Goal: Find specific page/section: Find specific page/section

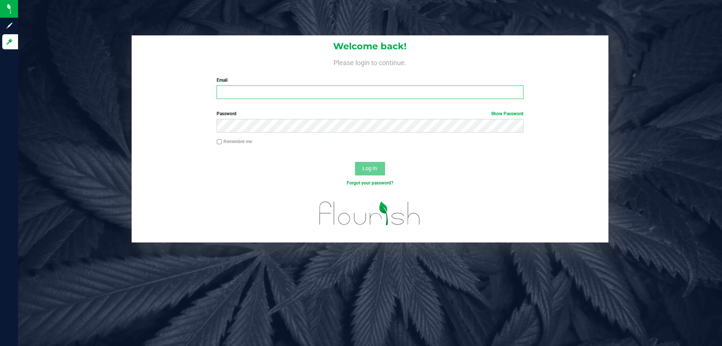
click at [271, 93] on input "Email" at bounding box center [370, 92] width 307 height 14
type input "typarrish@liveparallel.com"
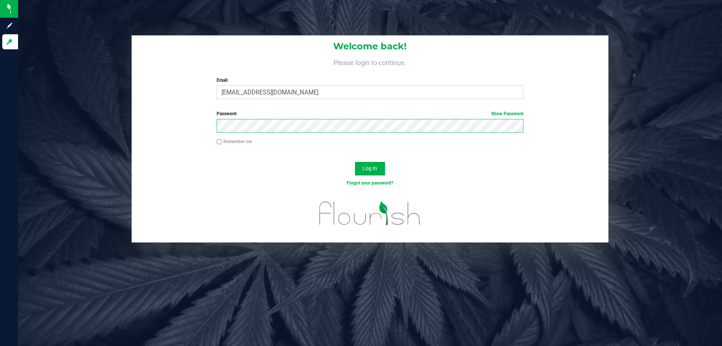
click at [355, 162] on button "Log In" at bounding box center [370, 169] width 30 height 14
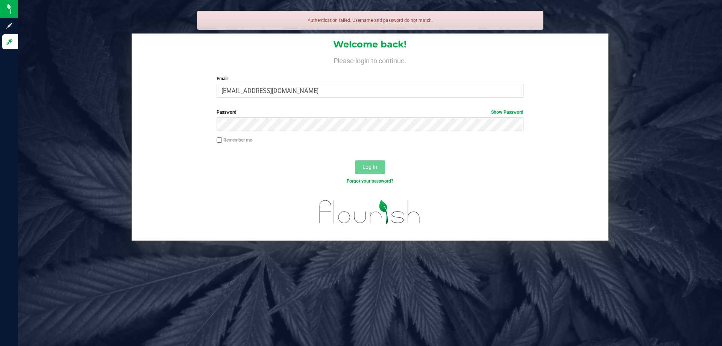
click at [253, 117] on div "Password Show Password" at bounding box center [370, 120] width 318 height 22
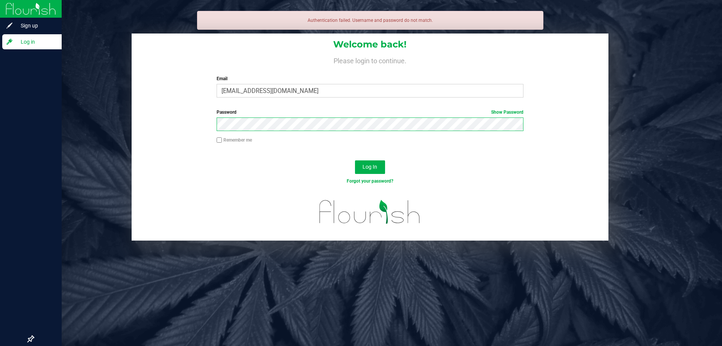
click at [355, 160] on button "Log In" at bounding box center [370, 167] width 30 height 14
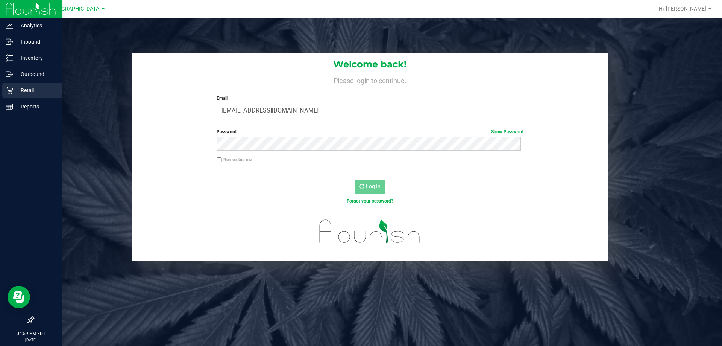
click at [39, 88] on p "Retail" at bounding box center [35, 90] width 45 height 9
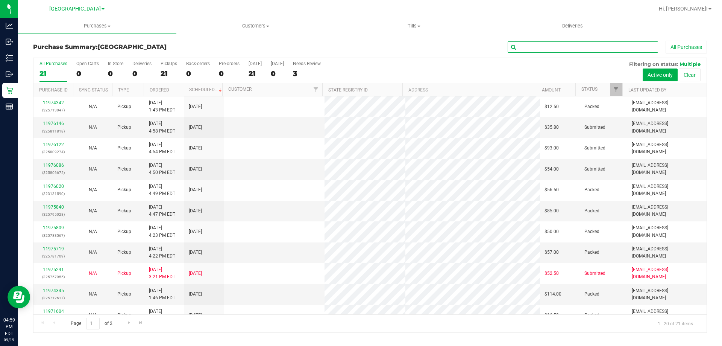
click at [540, 45] on input "text" at bounding box center [583, 46] width 150 height 11
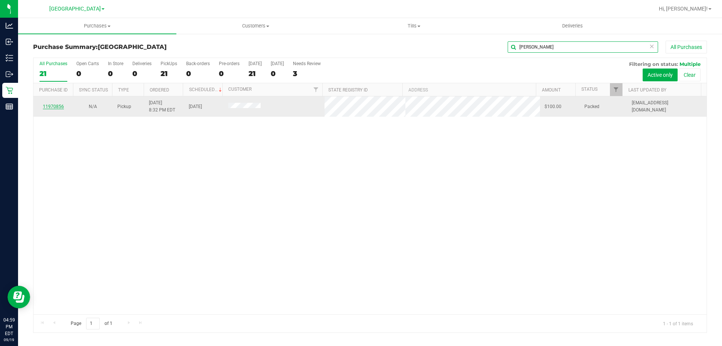
type input "tyler"
click at [59, 106] on link "11970856" at bounding box center [53, 106] width 21 height 5
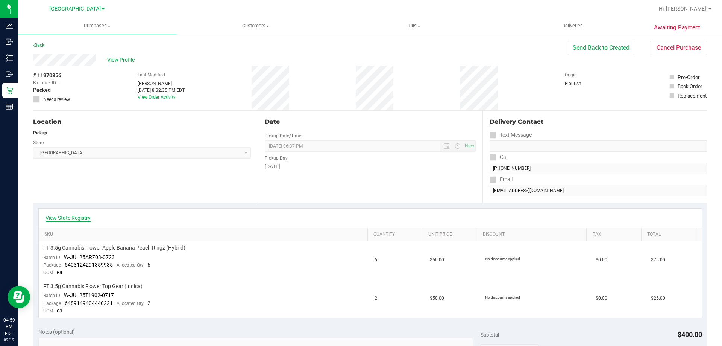
click at [76, 215] on link "View State Registry" at bounding box center [68, 218] width 45 height 8
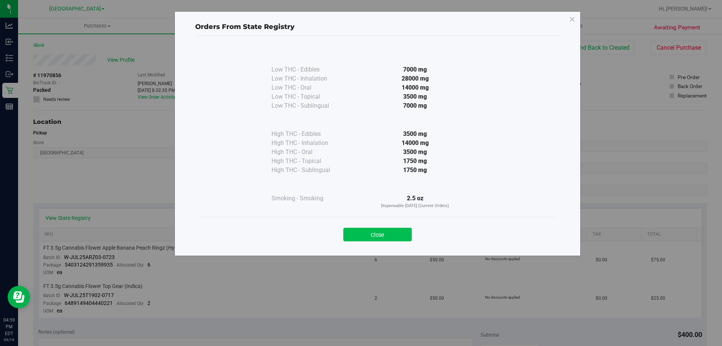
click at [384, 237] on button "Close" at bounding box center [377, 235] width 68 height 14
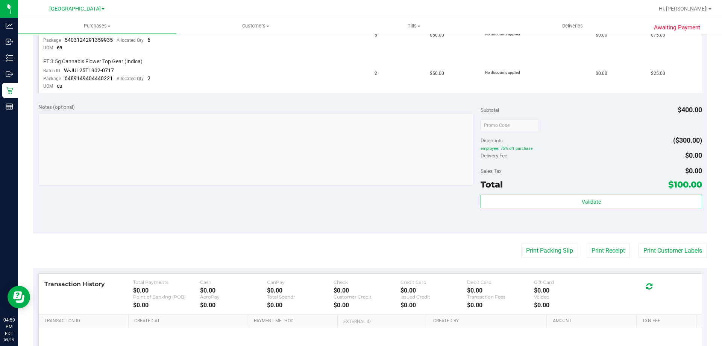
scroll to position [226, 0]
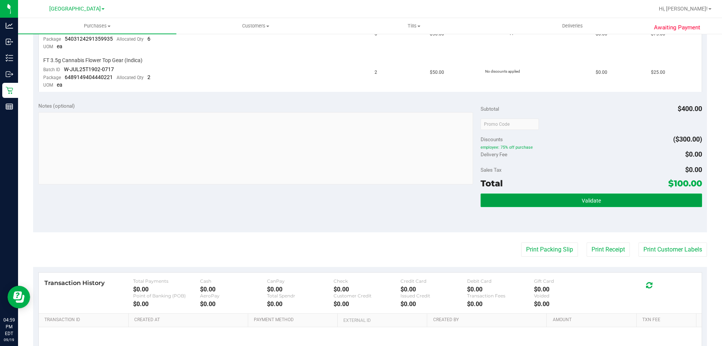
click at [568, 206] on button "Validate" at bounding box center [591, 200] width 221 height 14
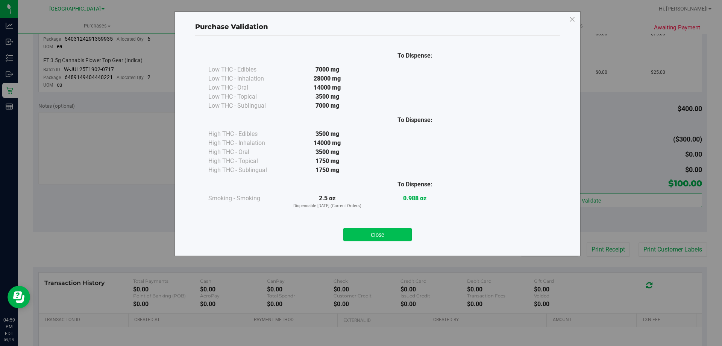
click at [394, 235] on button "Close" at bounding box center [377, 235] width 68 height 14
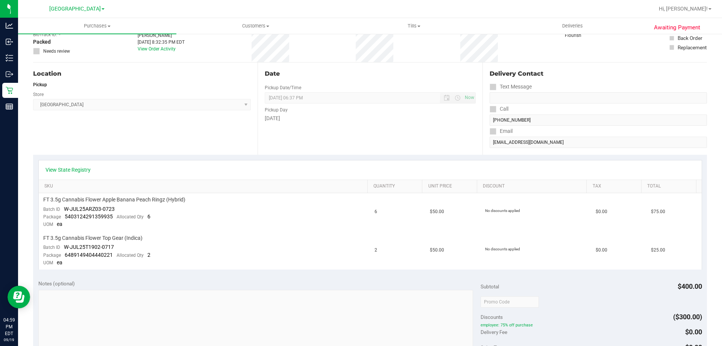
scroll to position [0, 0]
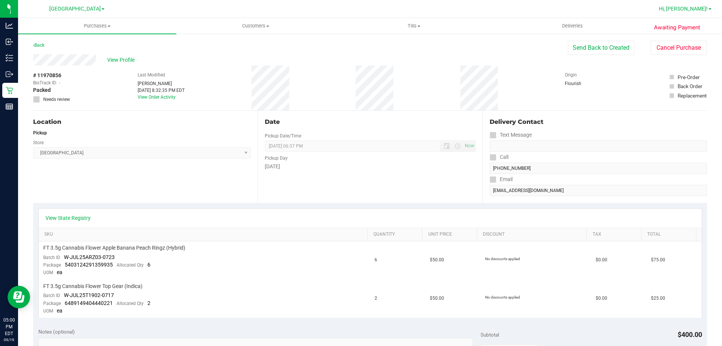
click at [702, 6] on span "Hi, [PERSON_NAME]!" at bounding box center [683, 9] width 49 height 6
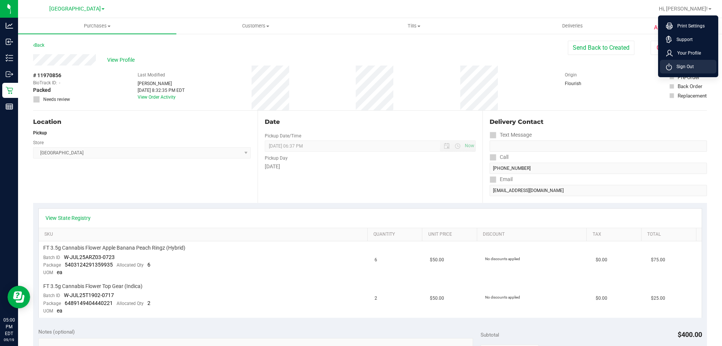
click at [701, 64] on li "Sign Out" at bounding box center [688, 67] width 56 height 14
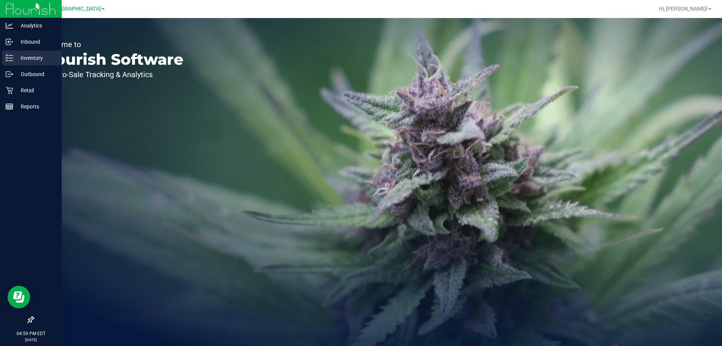
click at [6, 58] on icon at bounding box center [7, 57] width 2 height 1
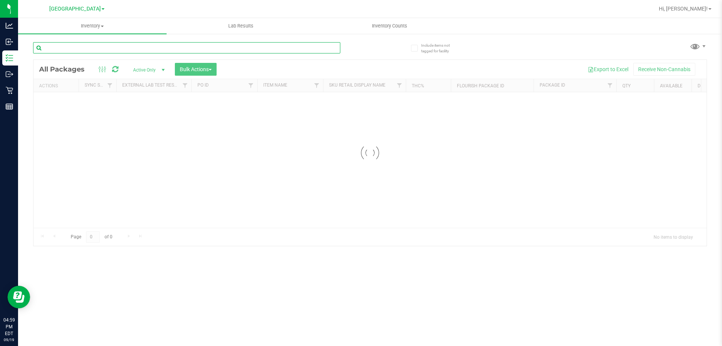
click at [117, 48] on input "text" at bounding box center [186, 47] width 307 height 11
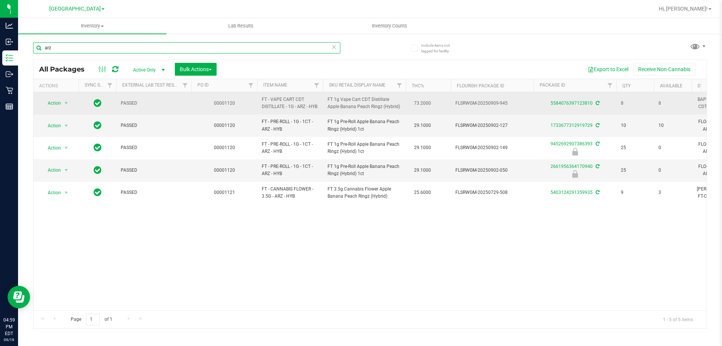
type input "arz"
click at [574, 106] on div "5584076397123810" at bounding box center [575, 103] width 85 height 7
click at [574, 104] on link "5584076397123810" at bounding box center [572, 102] width 42 height 5
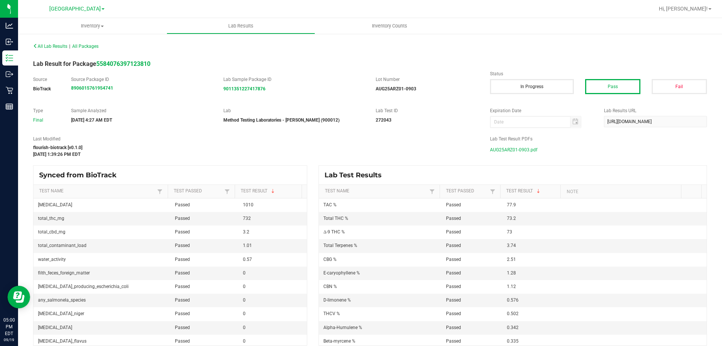
click at [532, 150] on span "AUG25ARZ01-0903.pdf" at bounding box center [513, 149] width 47 height 11
